Goal: Information Seeking & Learning: Learn about a topic

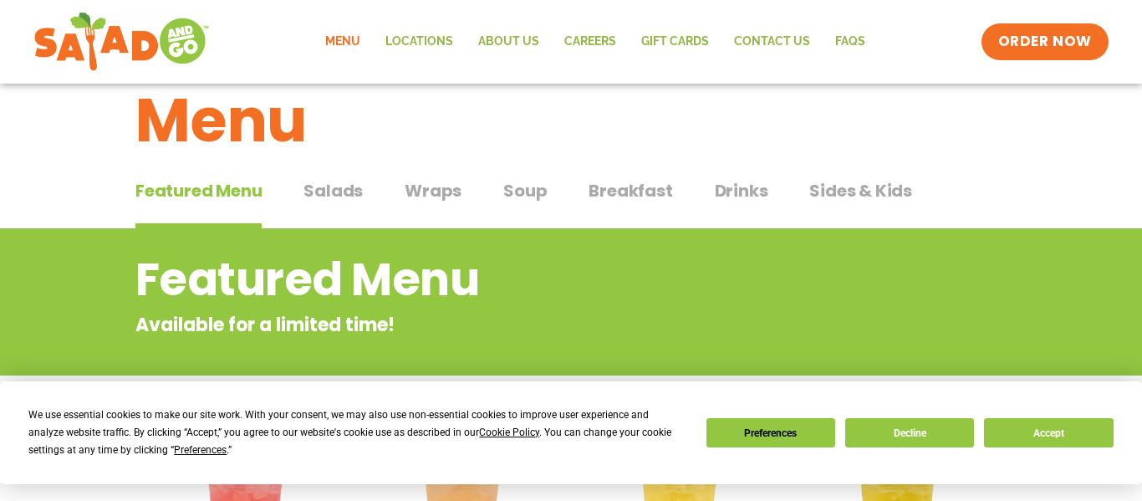
scroll to position [52, 0]
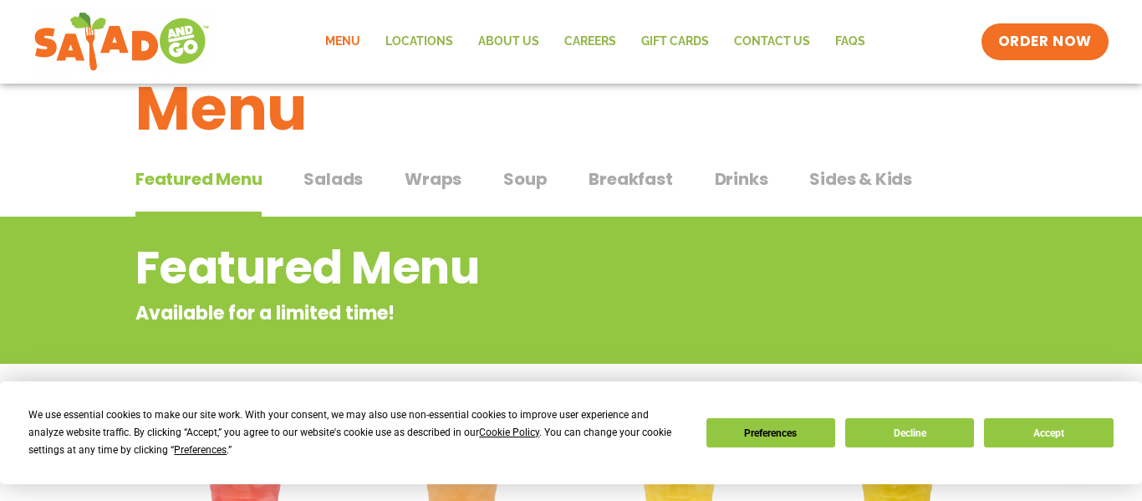
click at [345, 175] on span "Salads" at bounding box center [333, 178] width 59 height 25
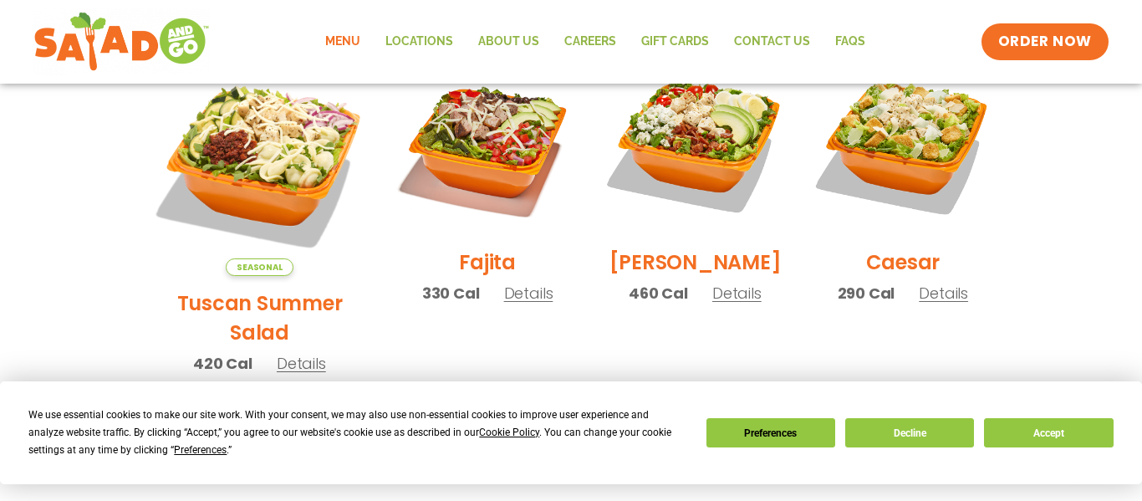
scroll to position [502, 0]
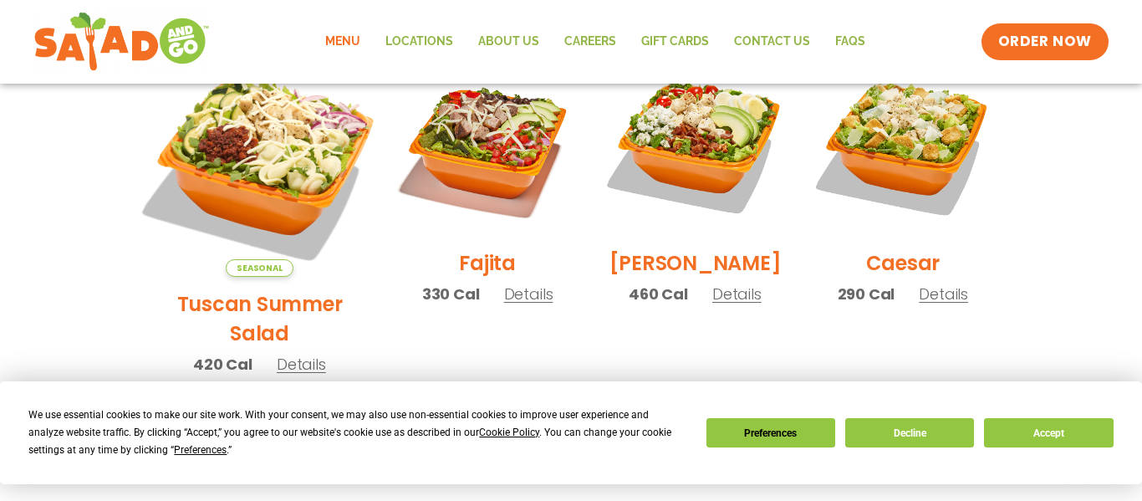
click at [289, 162] on img at bounding box center [260, 165] width 262 height 262
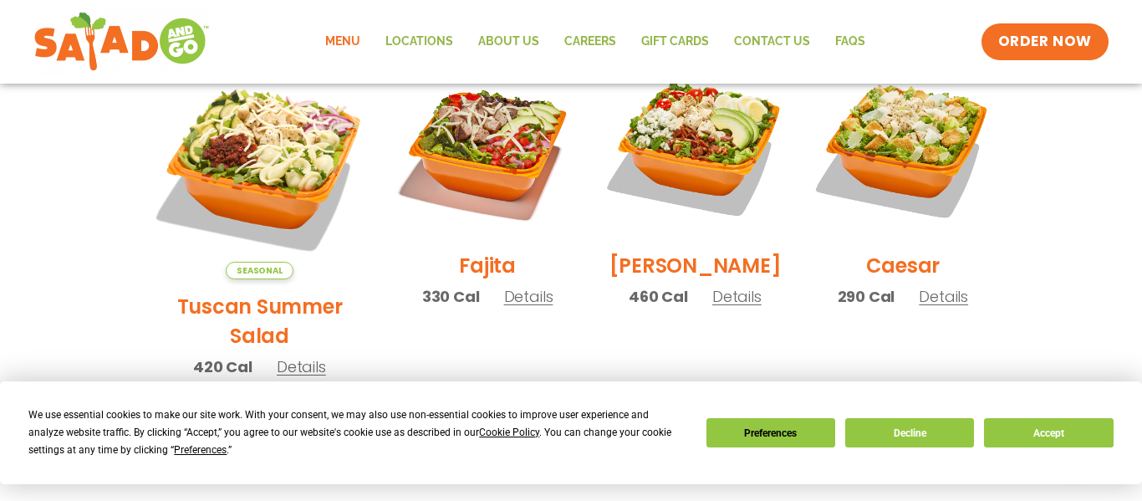
scroll to position [472, 0]
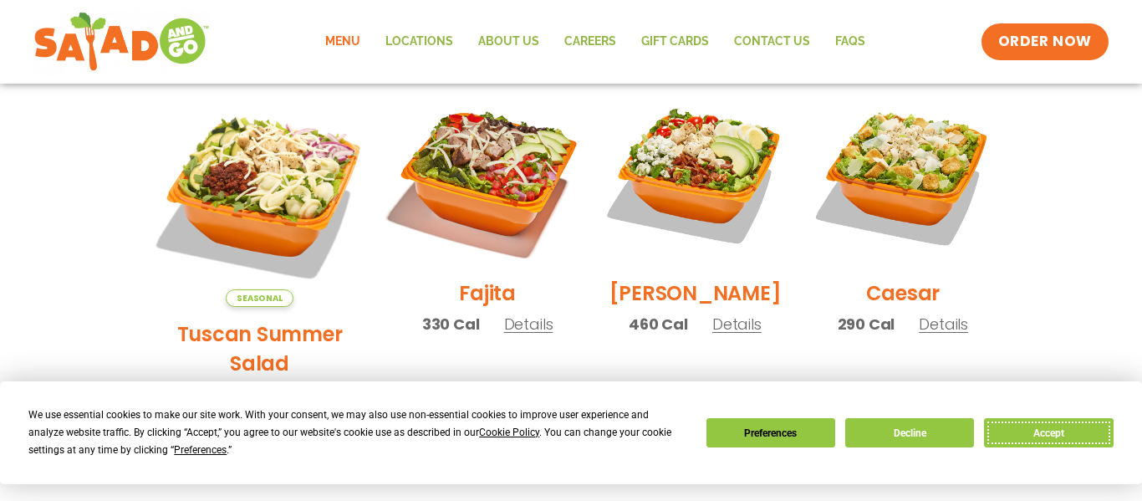
click at [1045, 446] on button "Accept" at bounding box center [1048, 432] width 129 height 29
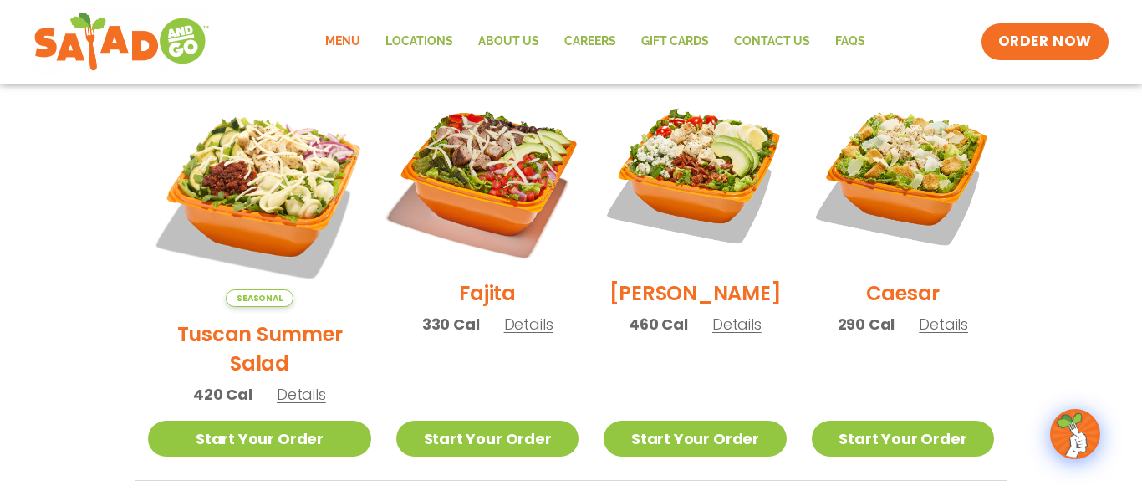
click at [442, 168] on img at bounding box center [487, 175] width 214 height 214
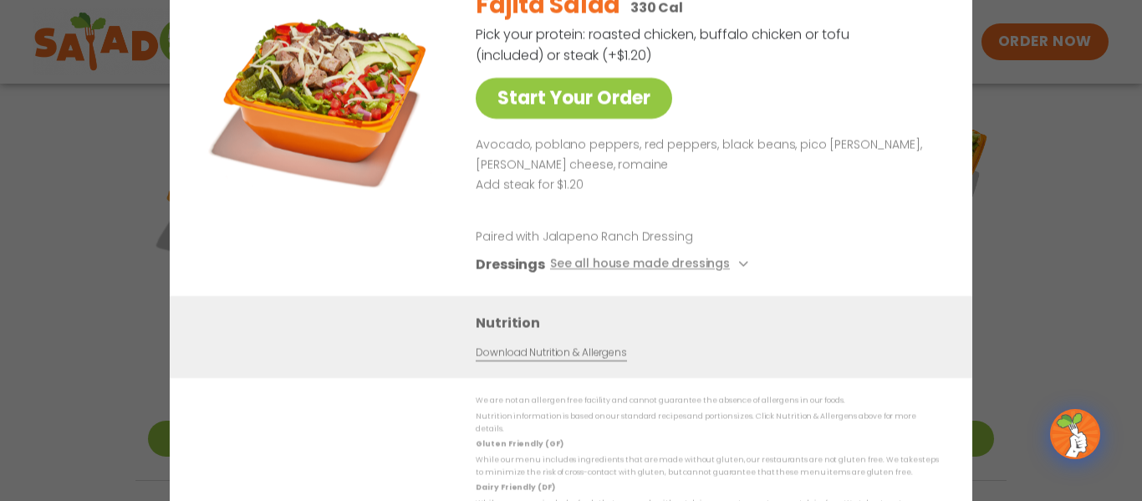
click at [924, 49] on div "Fajita Salad 330 Cal Pick your protein: roasted chicken, buffalo chicken or tof…" at bounding box center [704, 136] width 457 height 320
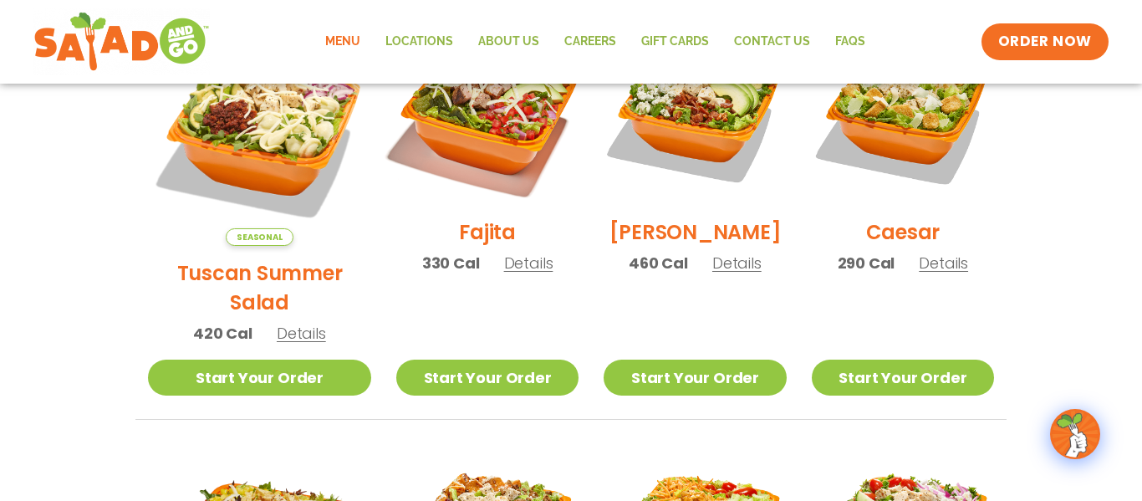
scroll to position [42, 0]
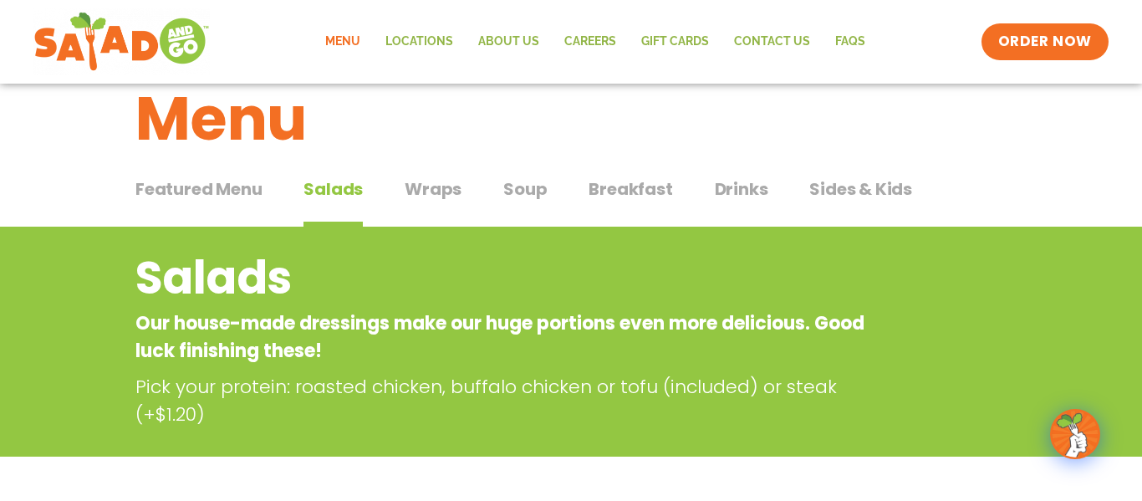
click at [446, 180] on span "Wraps" at bounding box center [433, 188] width 57 height 25
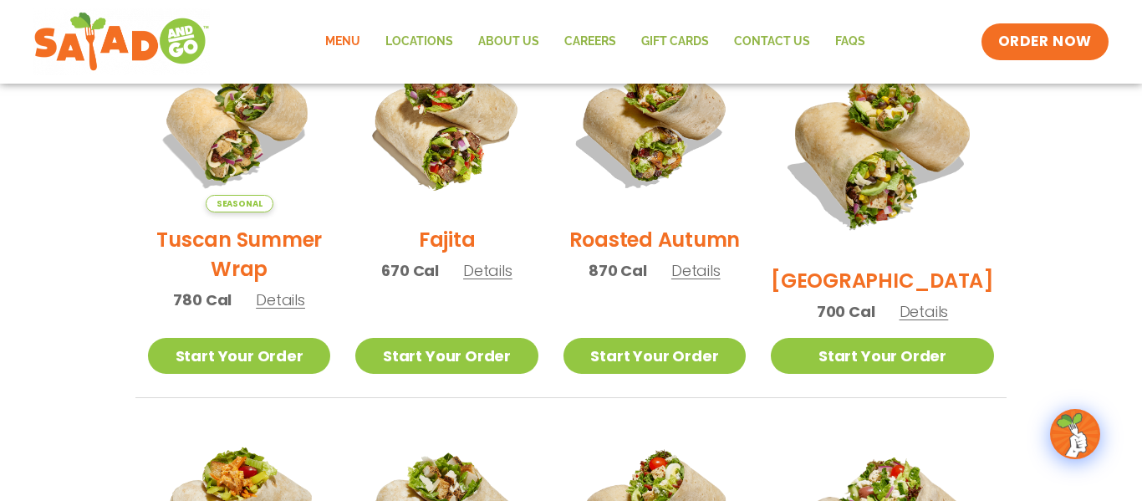
scroll to position [494, 0]
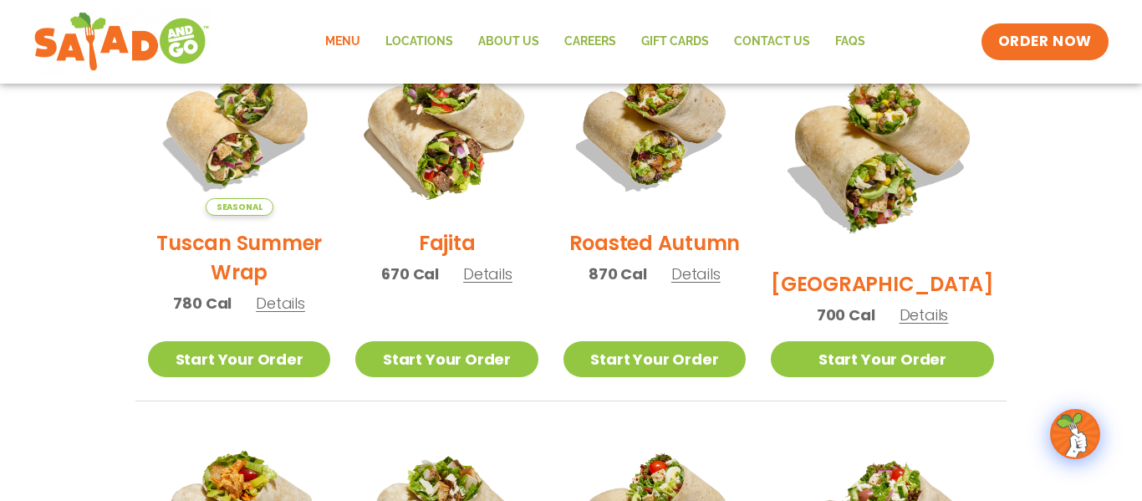
click at [454, 175] on img at bounding box center [447, 125] width 214 height 214
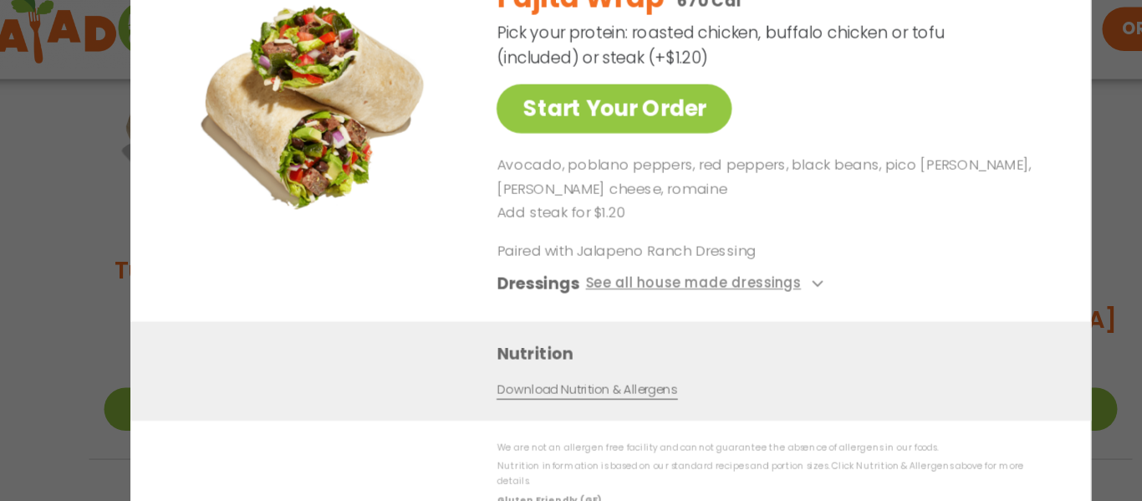
click at [64, 243] on div "Start Your Order Fajita Wrap 670 Cal Pick your protein: roasted chicken, buffal…" at bounding box center [571, 250] width 1142 height 501
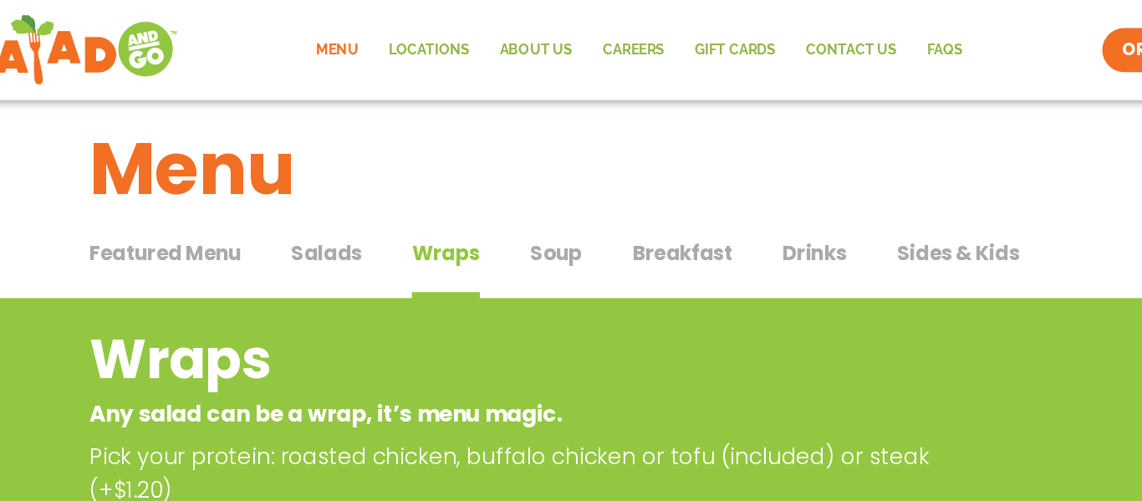
scroll to position [0, 0]
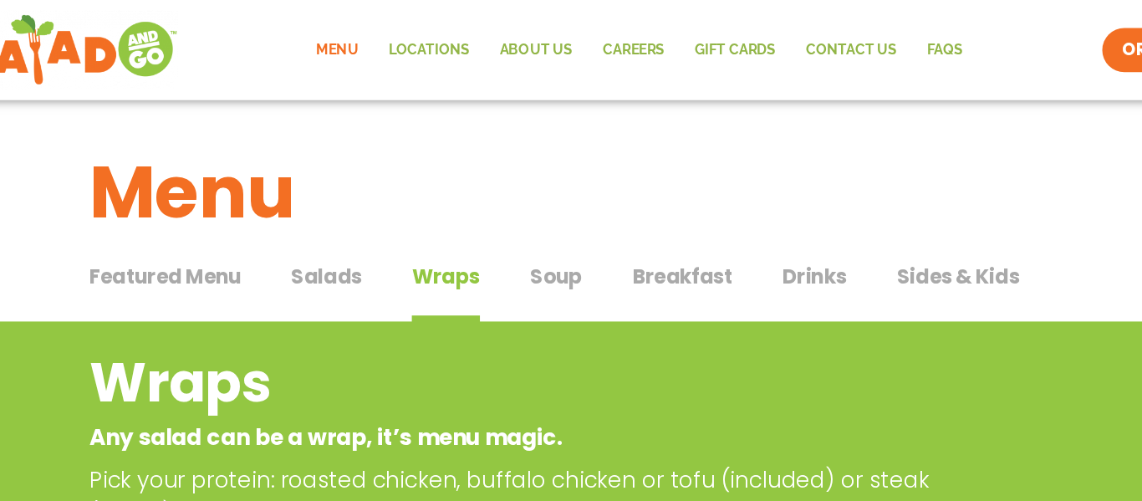
click at [326, 246] on button "Salads Salads" at bounding box center [333, 243] width 59 height 51
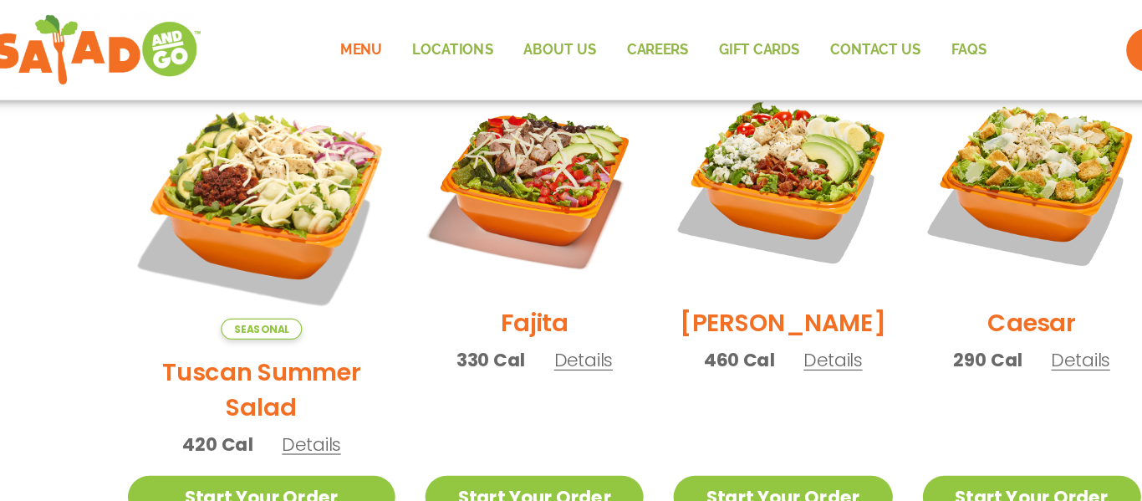
scroll to position [493, 0]
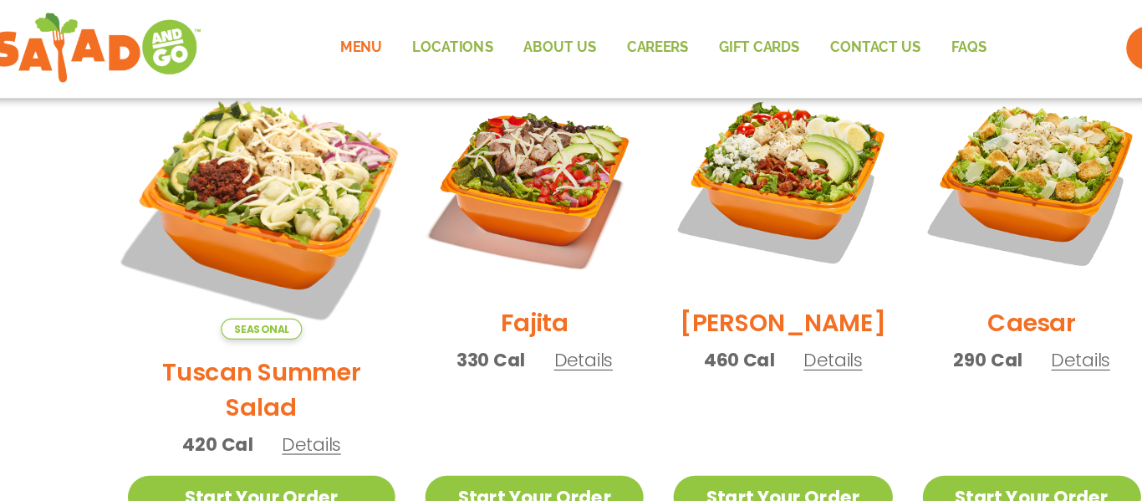
click at [239, 163] on img at bounding box center [260, 174] width 262 height 262
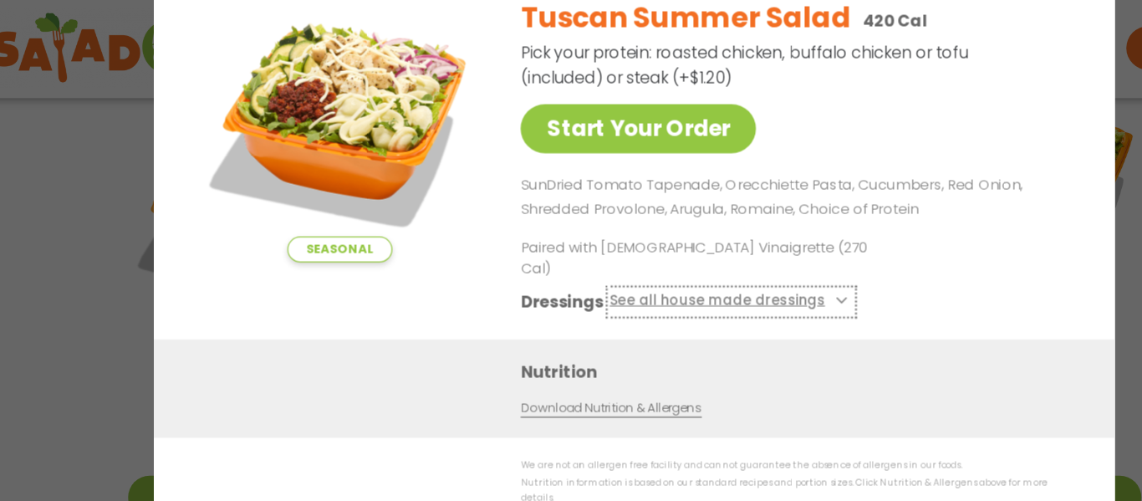
click at [637, 261] on button "See all house made dressings" at bounding box center [651, 253] width 203 height 21
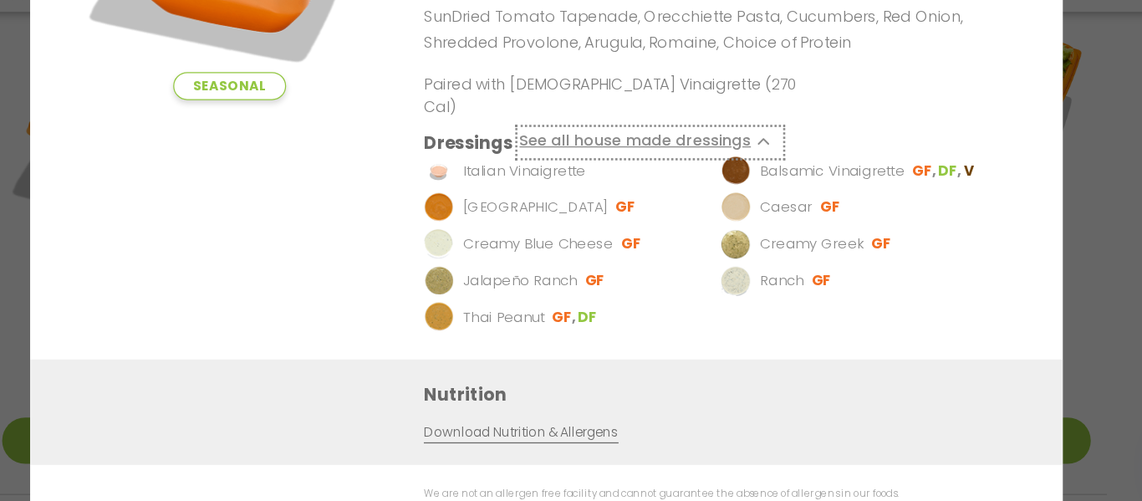
scroll to position [493, 0]
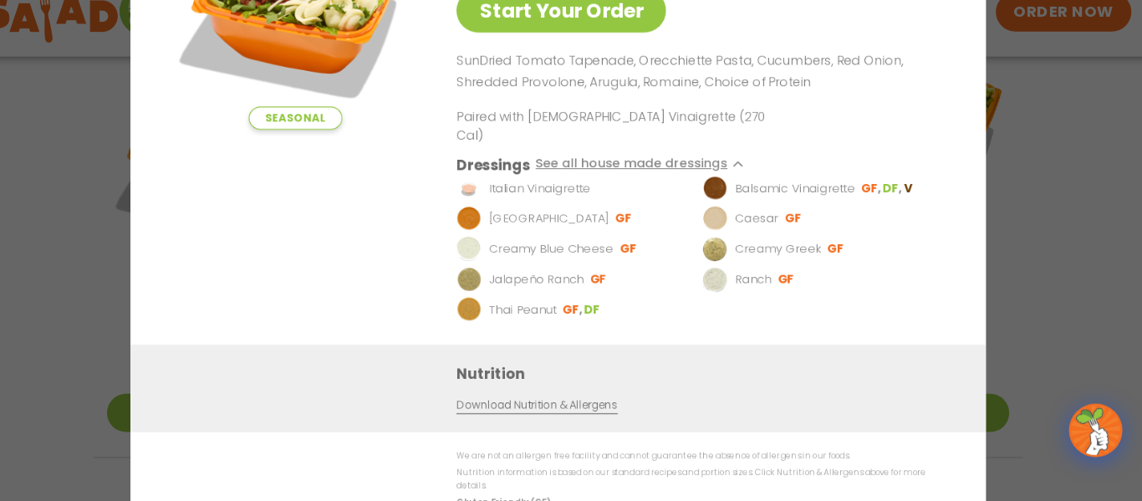
click at [1055, 315] on div "Seasonal Start Your Order Tuscan Summer Salad 420 Cal Pick your protein: roaste…" at bounding box center [571, 250] width 1142 height 501
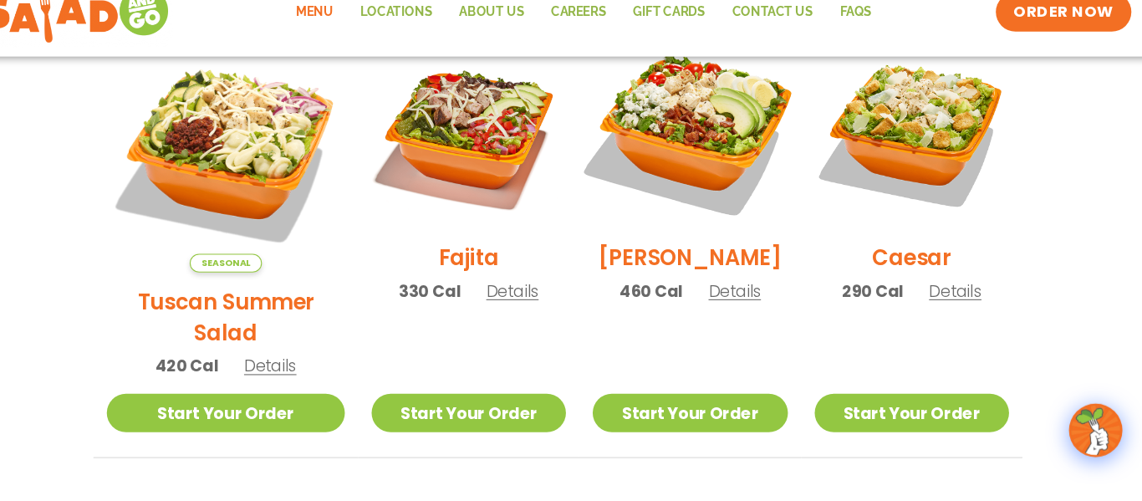
click at [727, 137] on img at bounding box center [695, 154] width 214 height 214
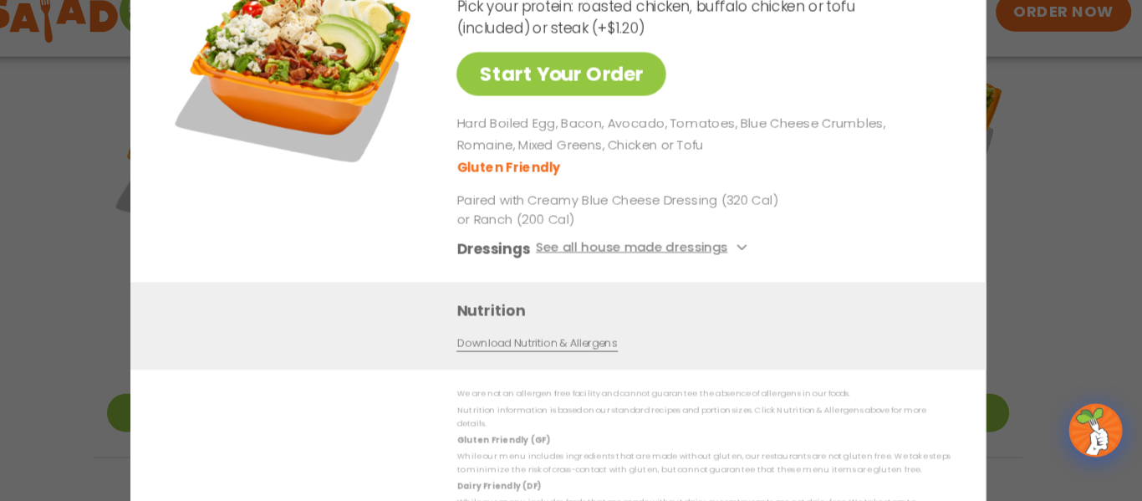
click at [139, 324] on div "Start Your Order [PERSON_NAME] Salad 460 Cal Pick your protein: roasted chicken…" at bounding box center [571, 250] width 1142 height 501
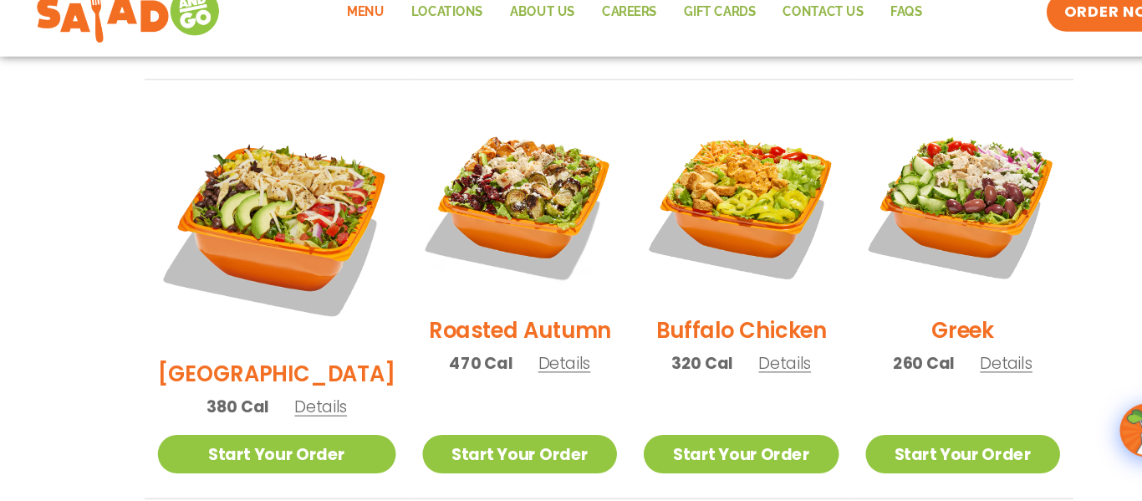
scroll to position [845, 0]
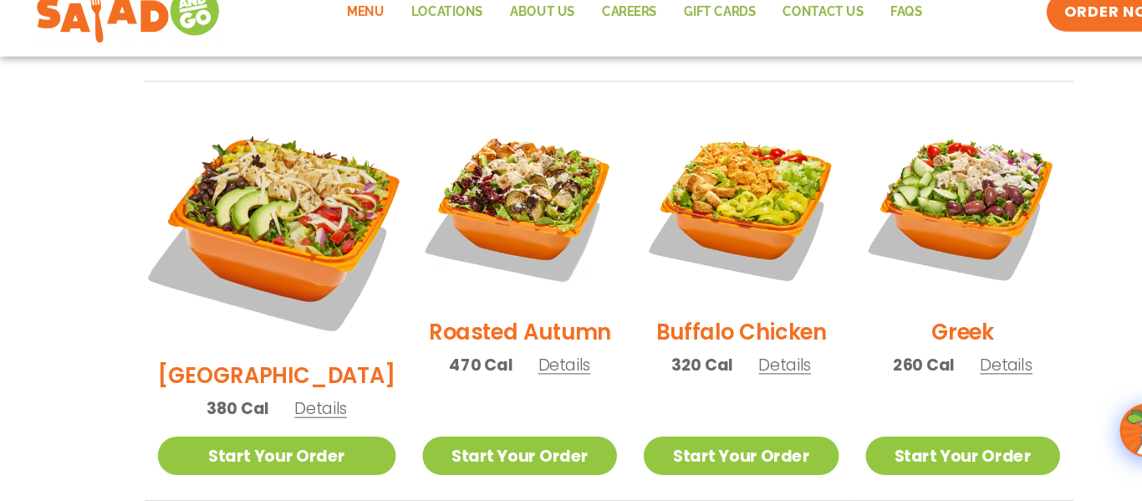
click at [275, 207] on img at bounding box center [260, 244] width 262 height 262
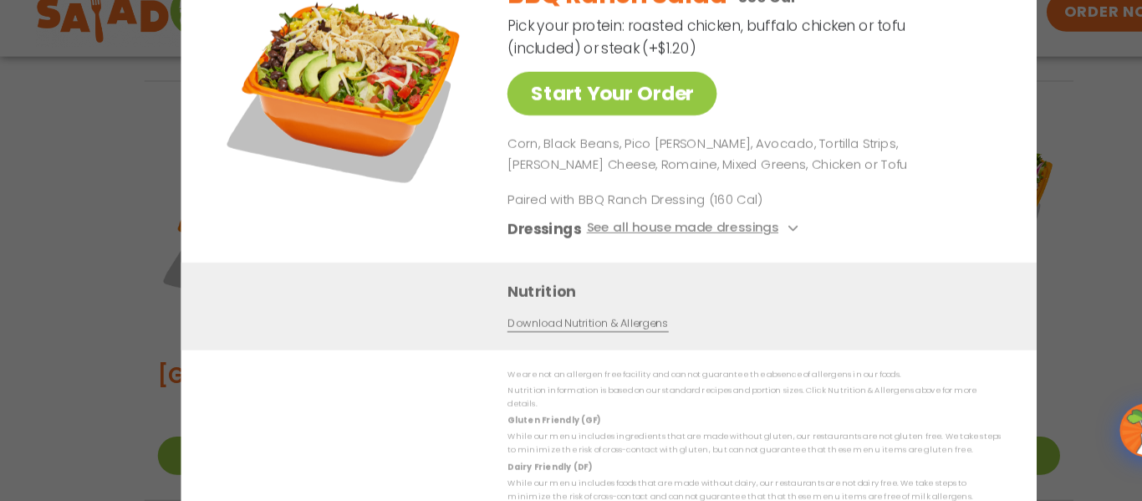
click at [244, 228] on img at bounding box center [324, 113] width 234 height 234
click at [202, 233] on div "Start Your Order BBQ Ranch Salad 380 Cal Pick your protein: roasted chicken, bu…" at bounding box center [571, 250] width 803 height 577
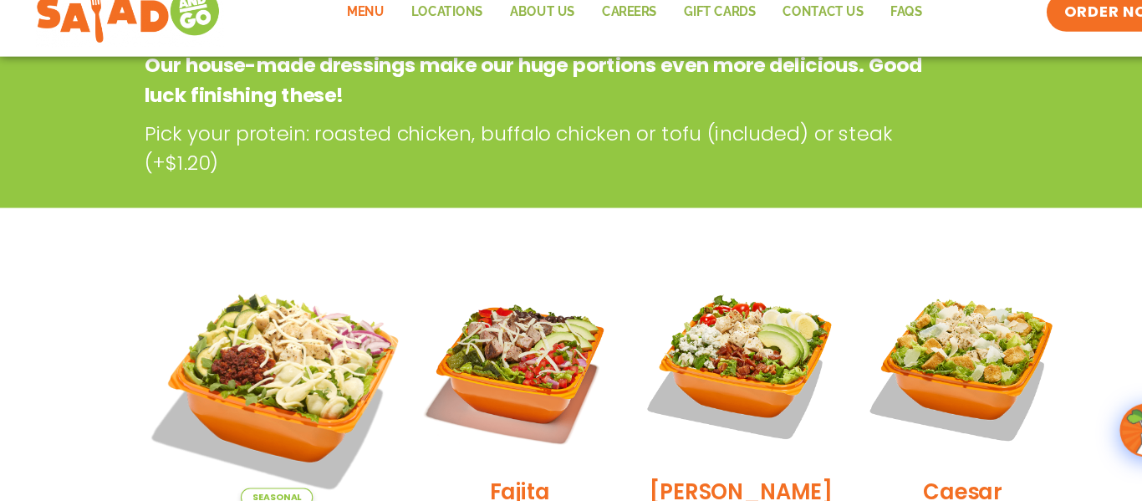
scroll to position [273, 0]
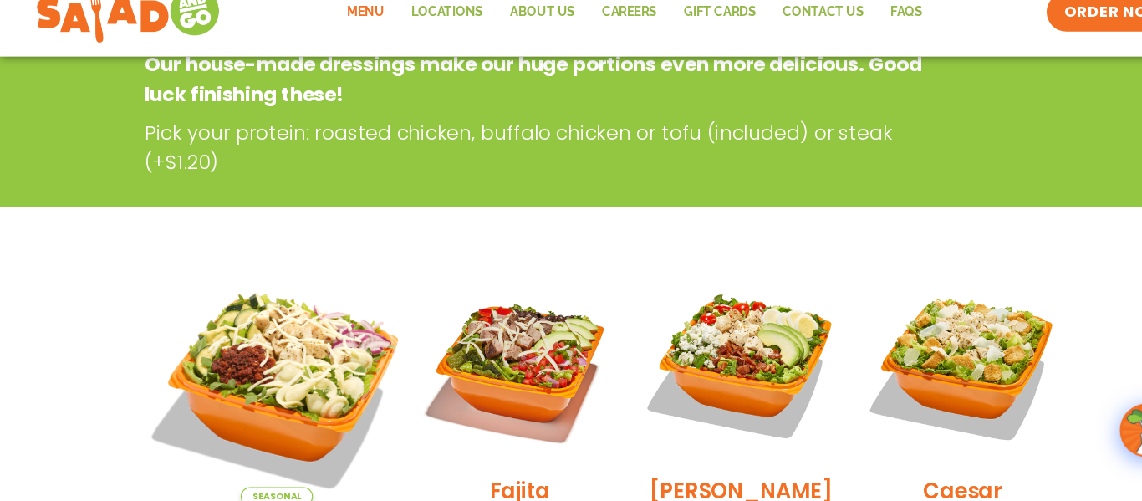
click at [256, 313] on img at bounding box center [260, 394] width 262 height 262
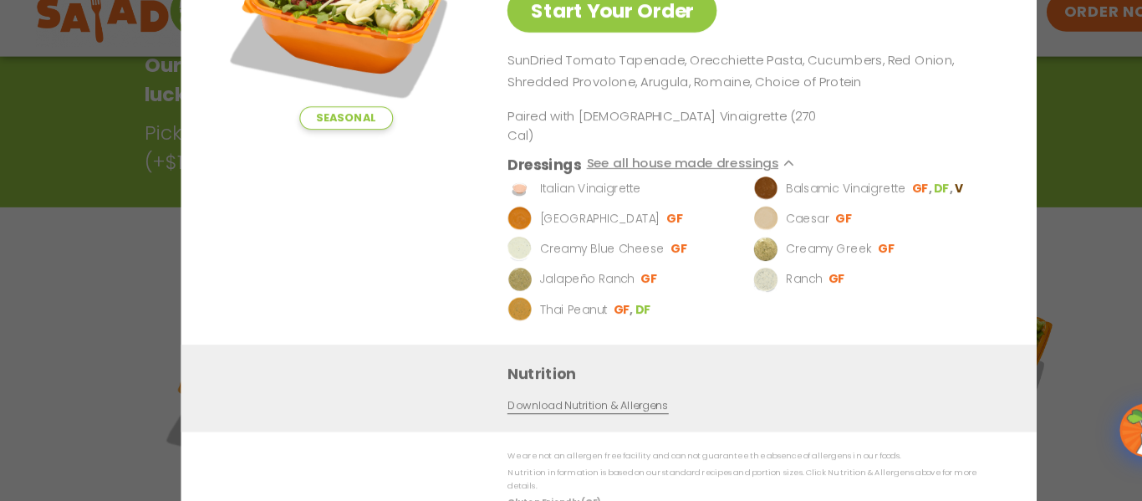
scroll to position [273, 0]
